Goal: Browse casually

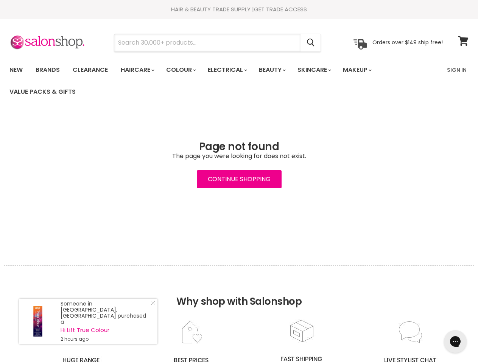
click at [208, 43] on input "Search" at bounding box center [207, 42] width 186 height 17
click at [311, 43] on icon "Search" at bounding box center [311, 43] width 8 height 8
click at [140, 70] on link "Haircare" at bounding box center [137, 70] width 44 height 16
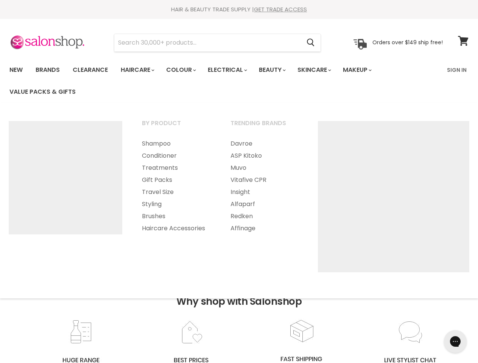
click at [185, 70] on link "Colour" at bounding box center [180, 70] width 40 height 16
click at [232, 70] on link "Electrical" at bounding box center [227, 70] width 50 height 16
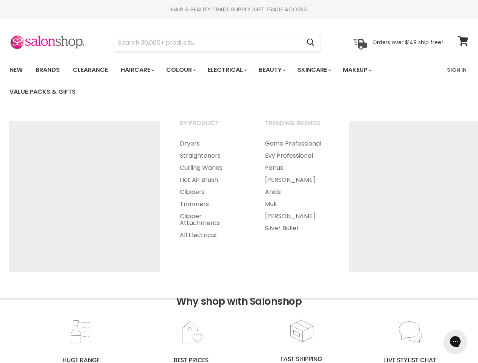
click at [279, 70] on link "Beauty" at bounding box center [271, 70] width 37 height 16
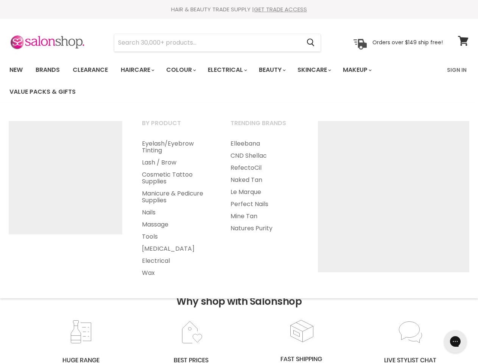
click at [322, 70] on link "Skincare" at bounding box center [314, 70] width 44 height 16
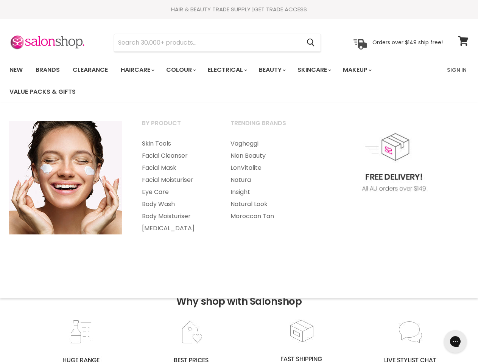
click at [367, 70] on link "Makeup" at bounding box center [356, 70] width 39 height 16
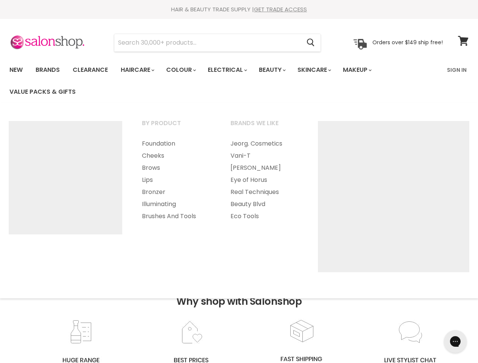
click at [239, 314] on h2 "Why shop with Salonshop" at bounding box center [239, 292] width 470 height 53
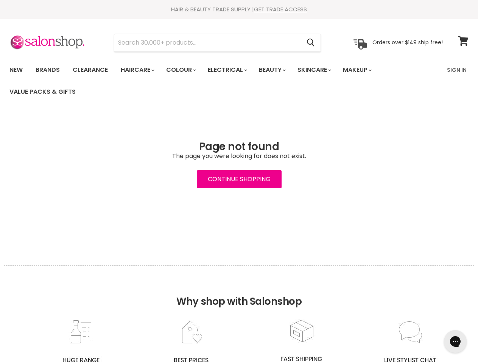
click at [455, 342] on icon "Gorgias live chat" at bounding box center [454, 341] width 7 height 7
